Goal: Transaction & Acquisition: Subscribe to service/newsletter

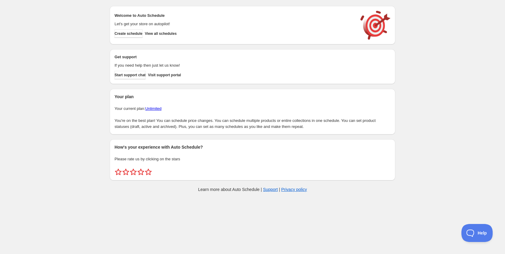
click at [158, 109] on link "Unlimited" at bounding box center [153, 108] width 16 height 5
click at [157, 110] on link "Unlimited" at bounding box center [153, 108] width 16 height 5
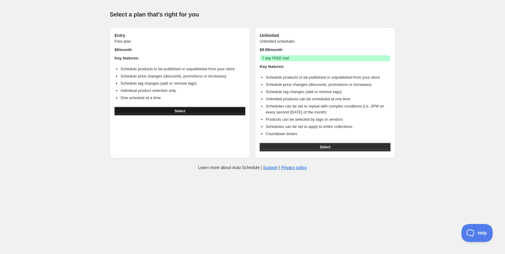
click at [157, 111] on button "Select" at bounding box center [180, 111] width 131 height 8
